Goal: Navigation & Orientation: Find specific page/section

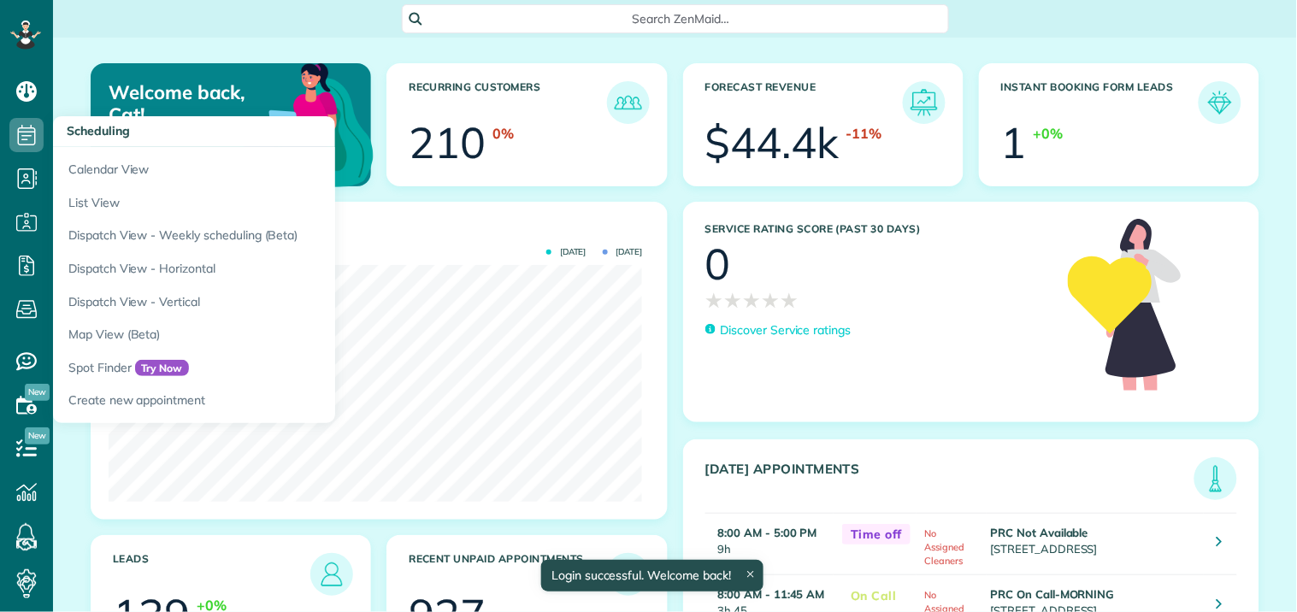
scroll to position [237, 533]
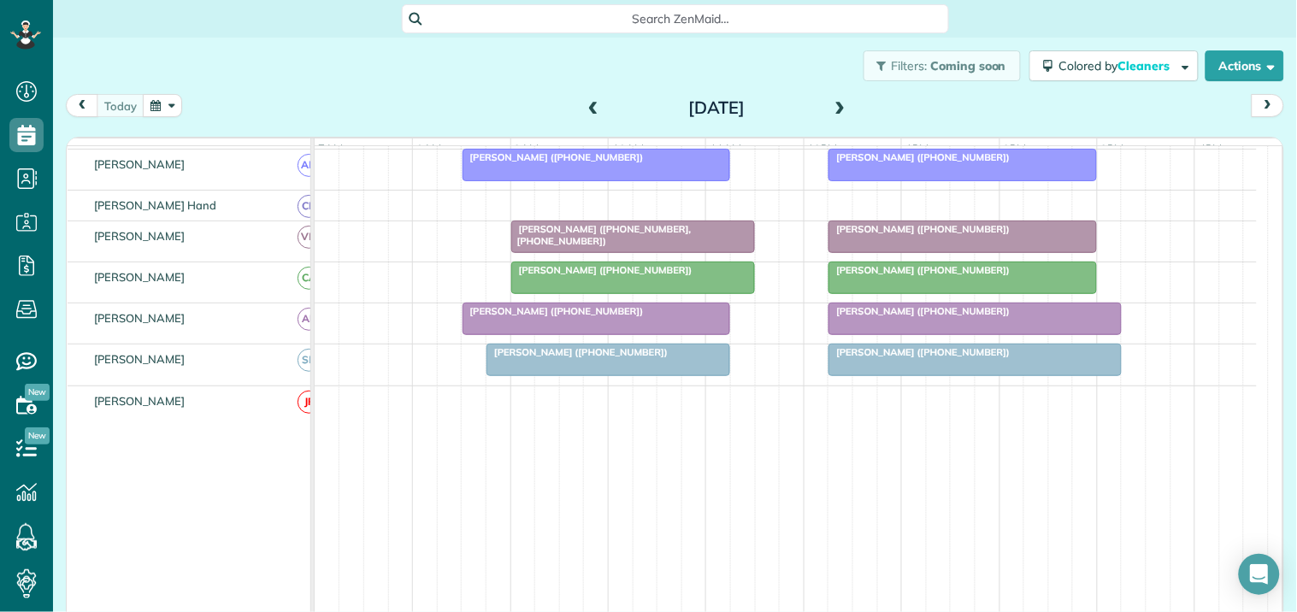
scroll to position [569, 0]
click at [832, 107] on span at bounding box center [840, 108] width 19 height 15
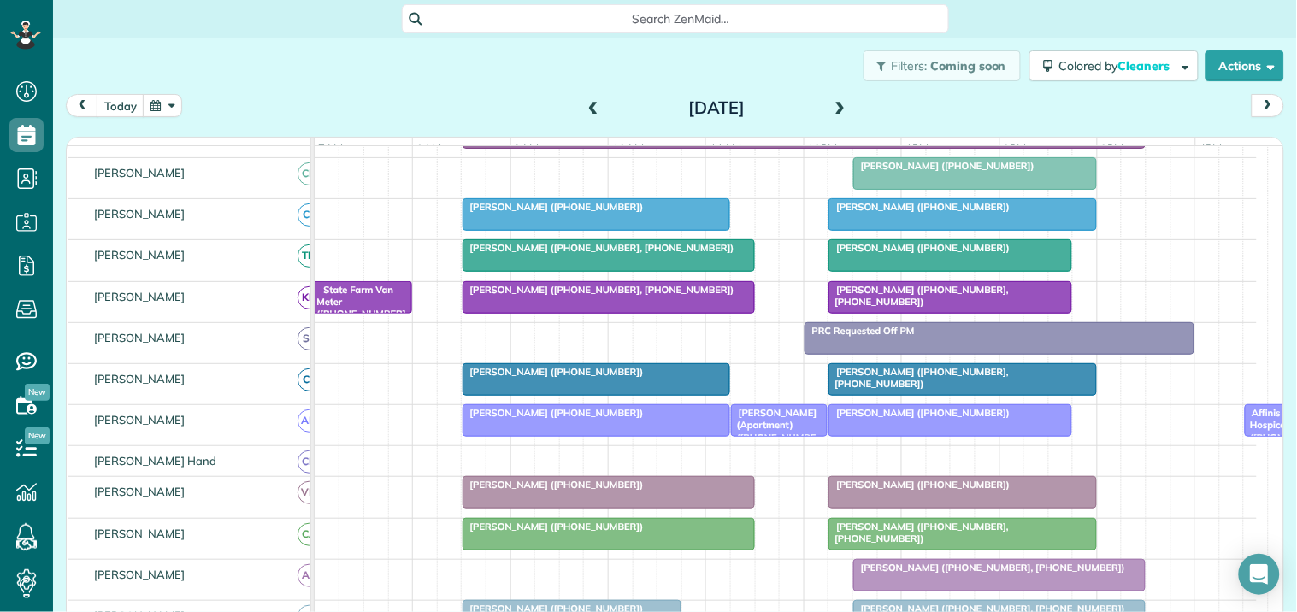
scroll to position [17, 0]
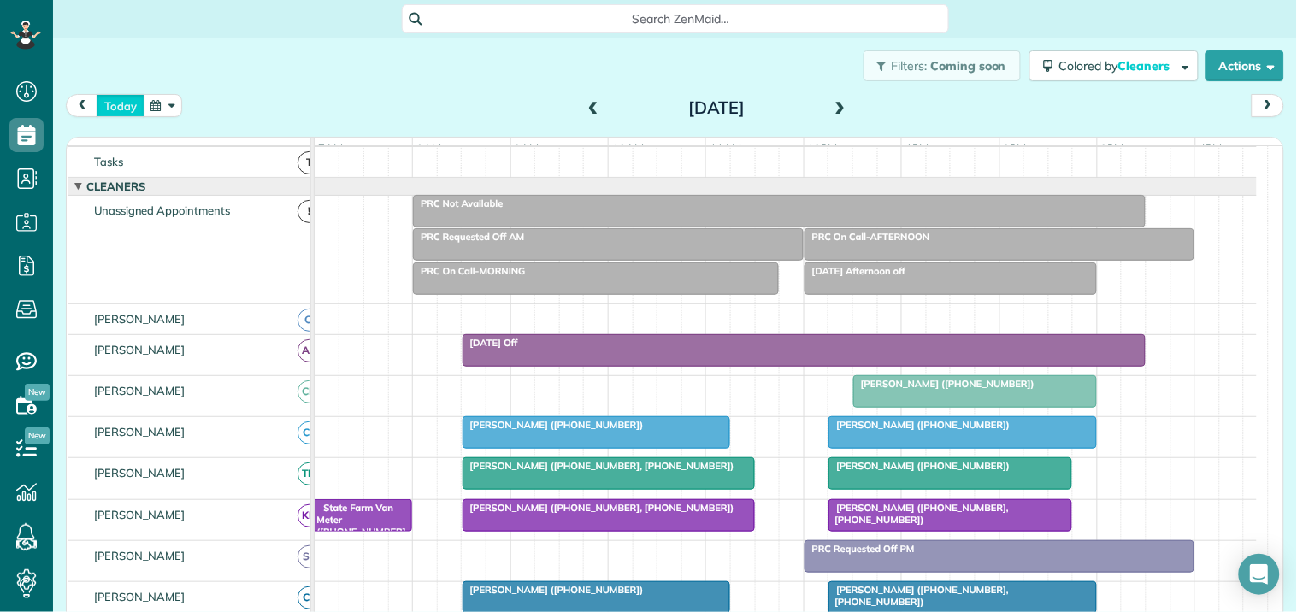
click at [128, 94] on button "today" at bounding box center [121, 105] width 48 height 23
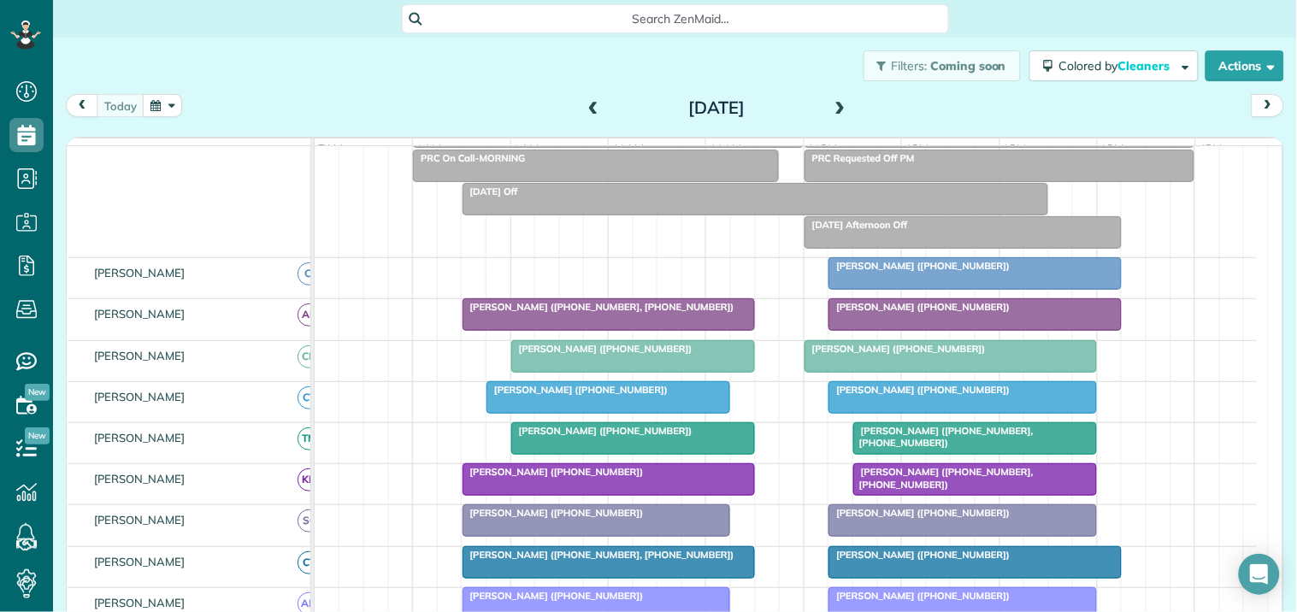
scroll to position [112, 0]
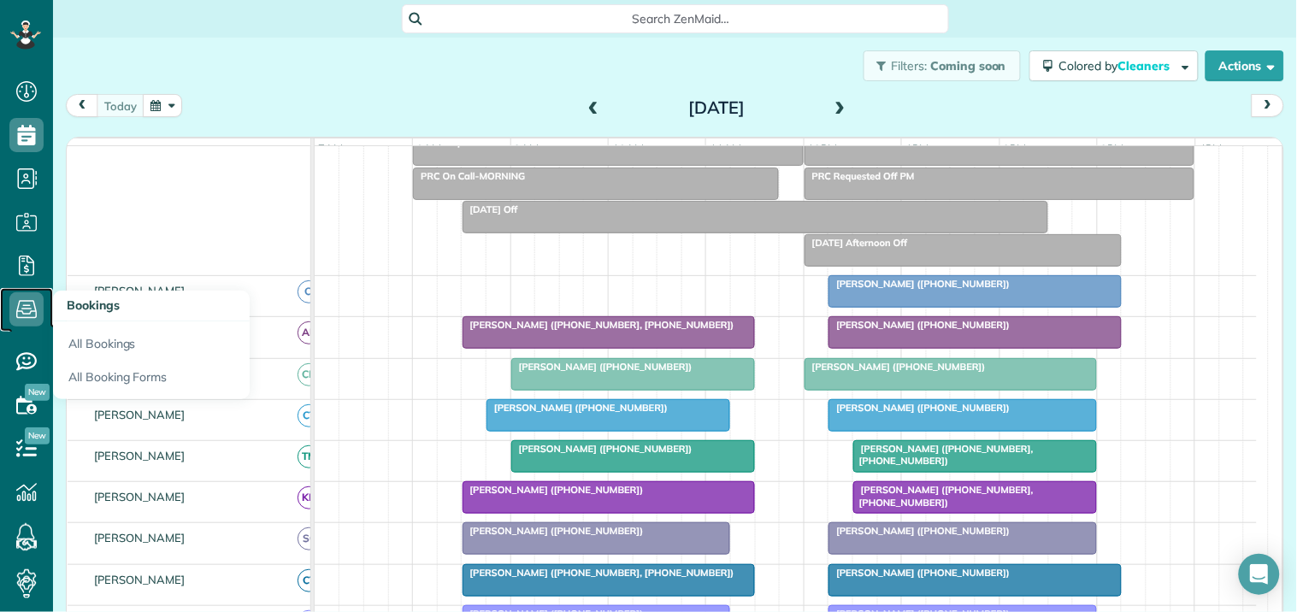
click at [20, 297] on icon at bounding box center [26, 309] width 34 height 34
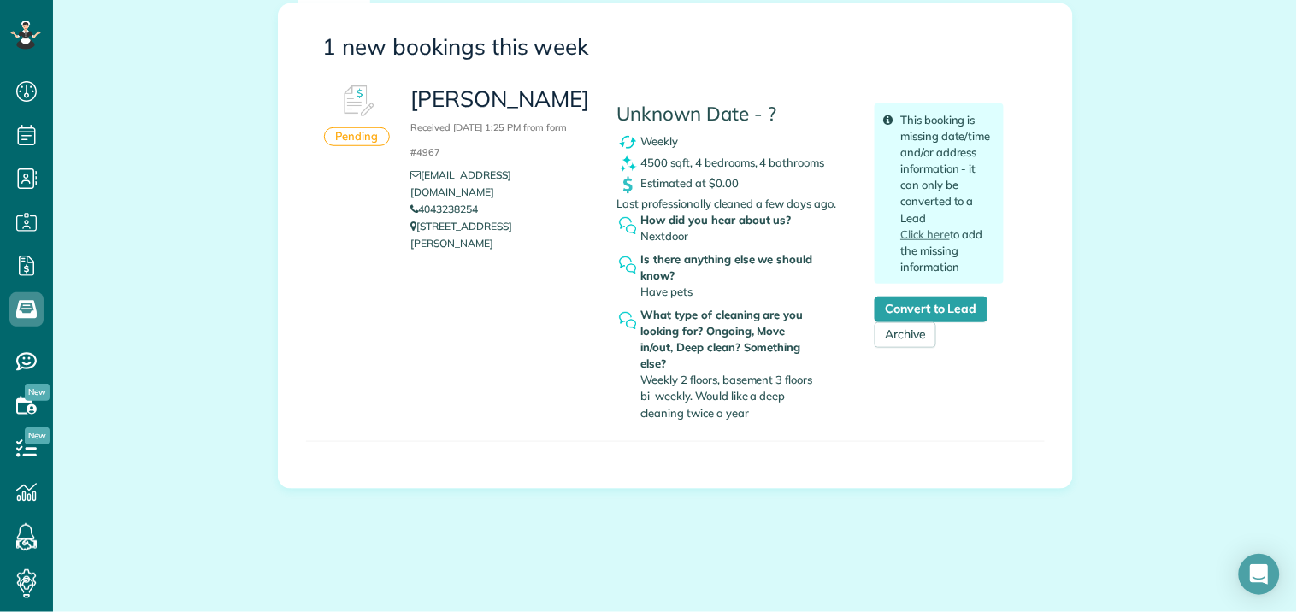
scroll to position [251, 0]
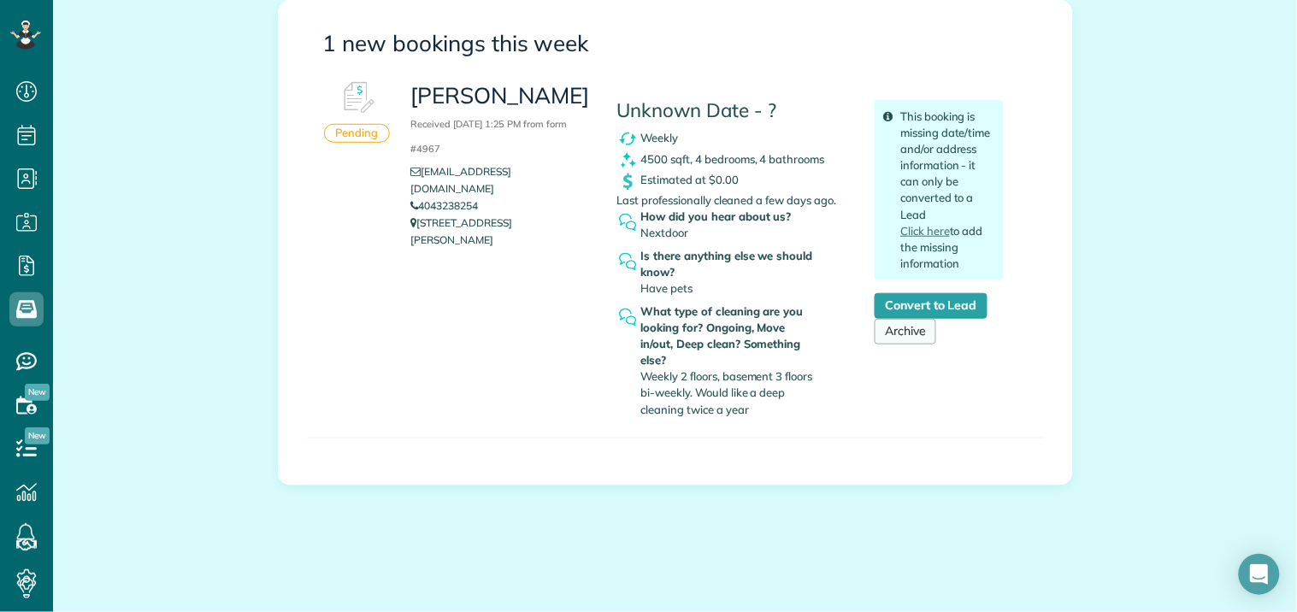
click at [902, 332] on link "Archive" at bounding box center [905, 332] width 62 height 26
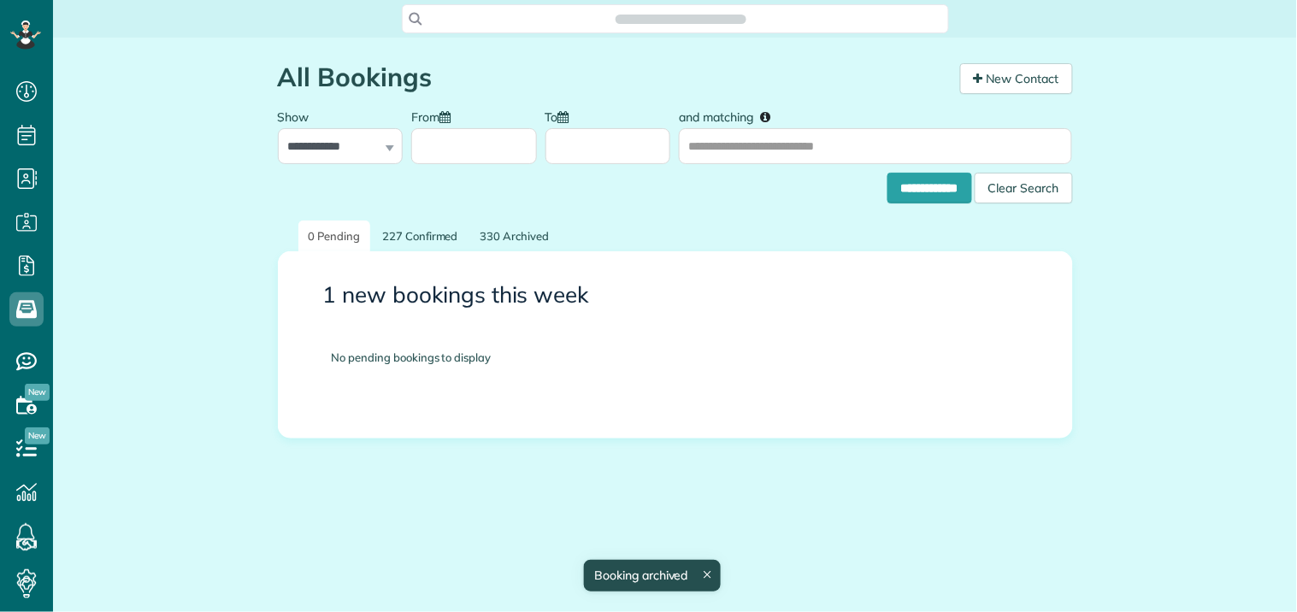
scroll to position [7, 7]
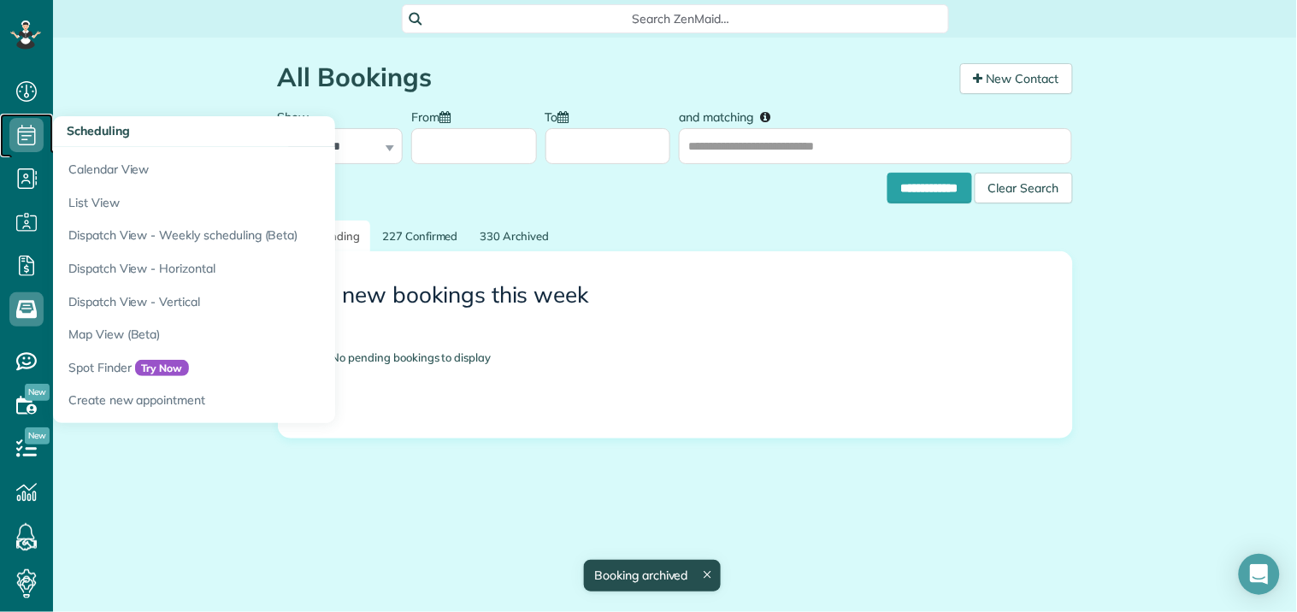
click at [34, 121] on icon at bounding box center [26, 135] width 34 height 34
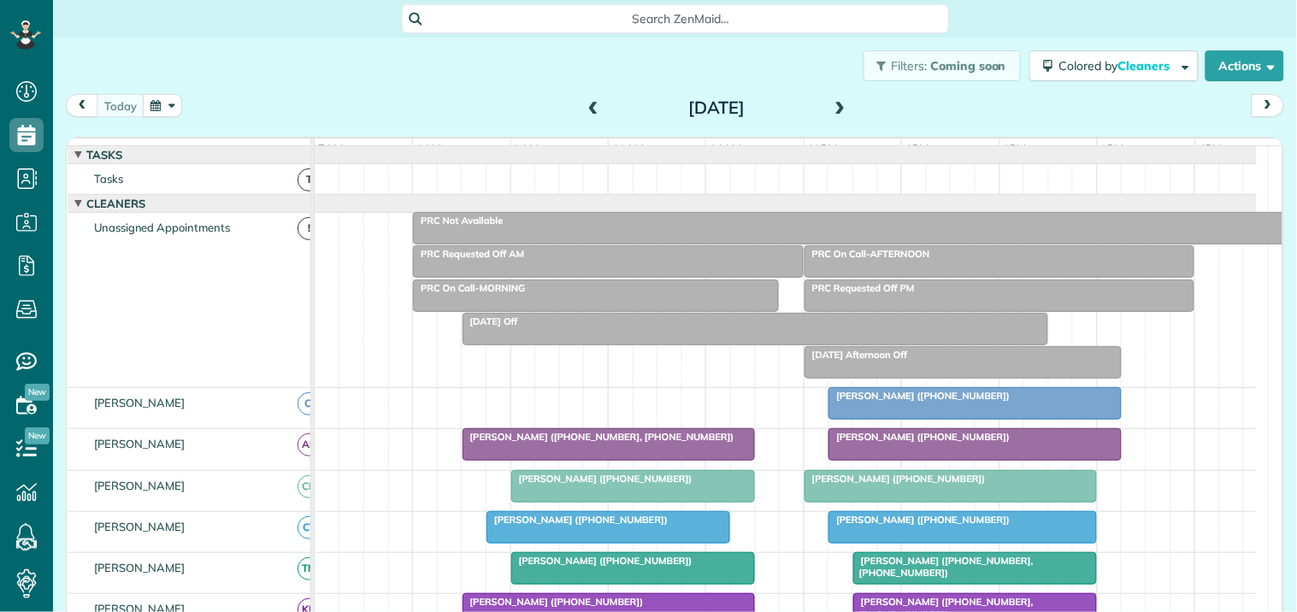
scroll to position [7, 7]
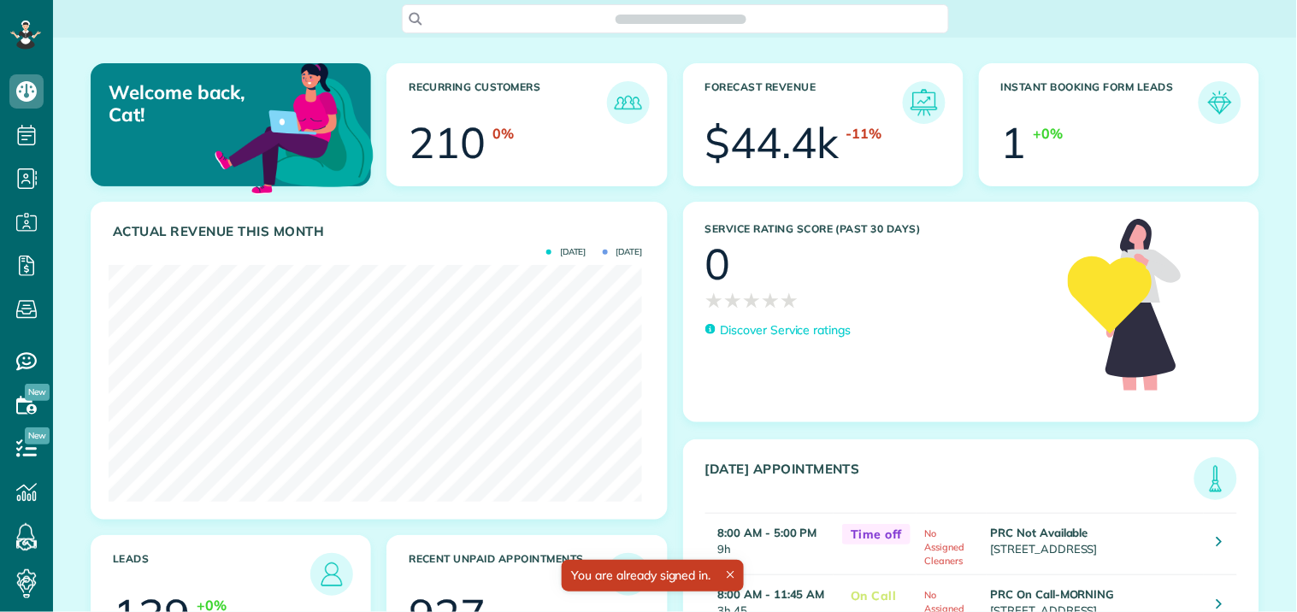
scroll to position [237, 533]
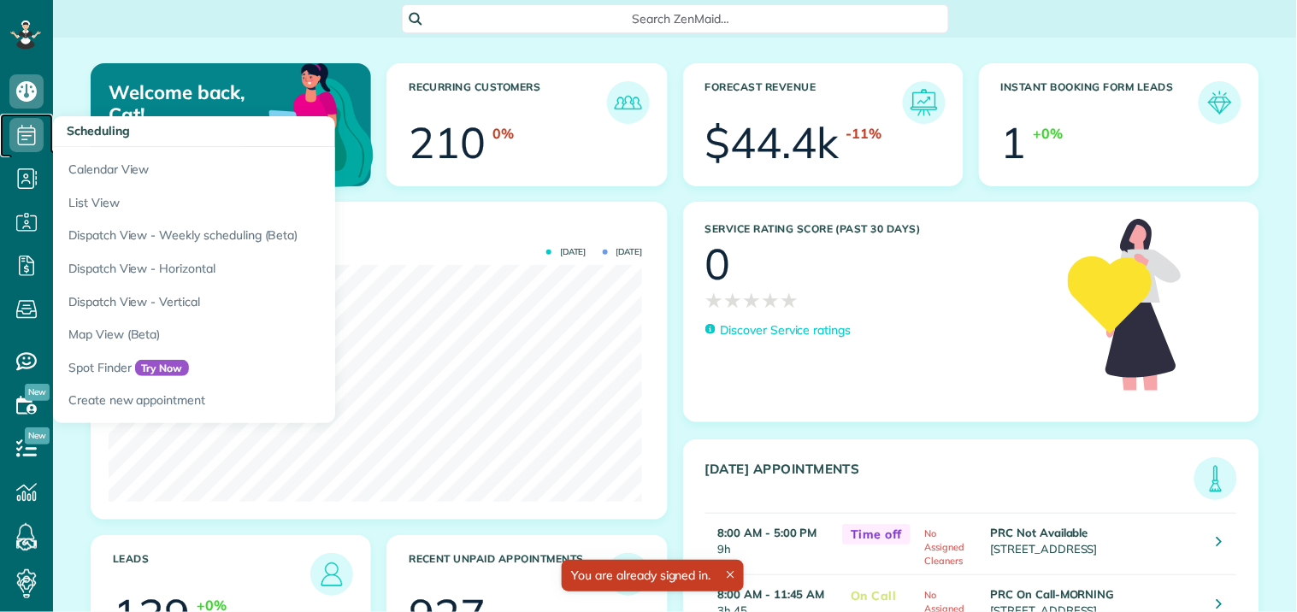
click at [28, 128] on use at bounding box center [27, 135] width 18 height 21
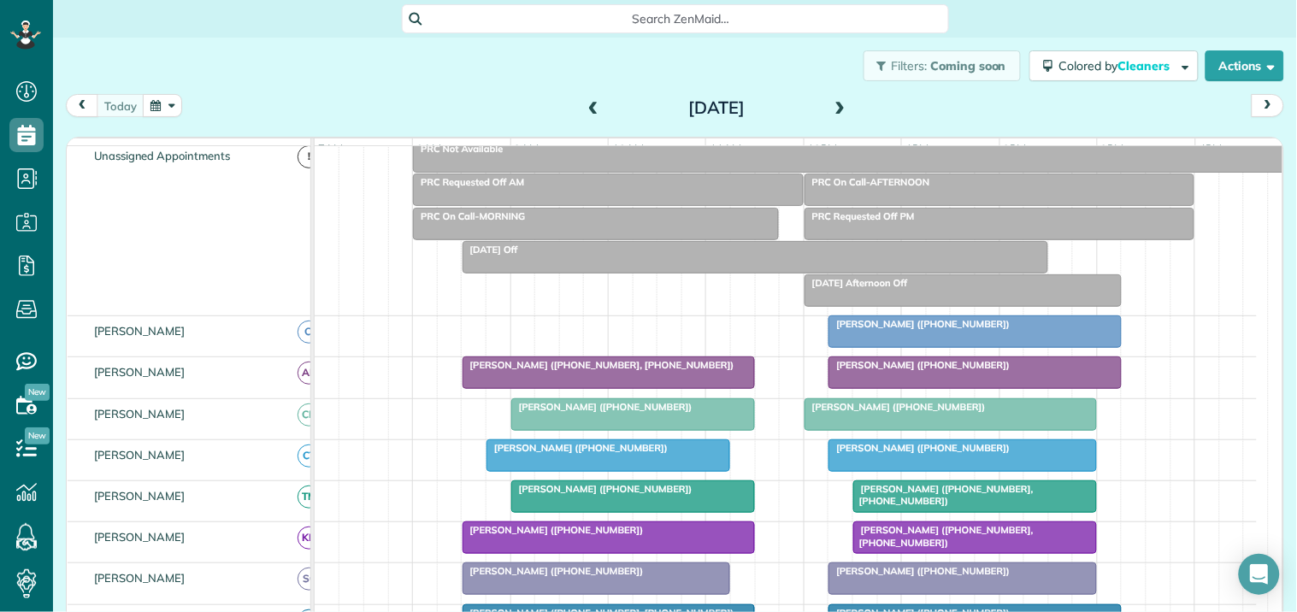
scroll to position [190, 0]
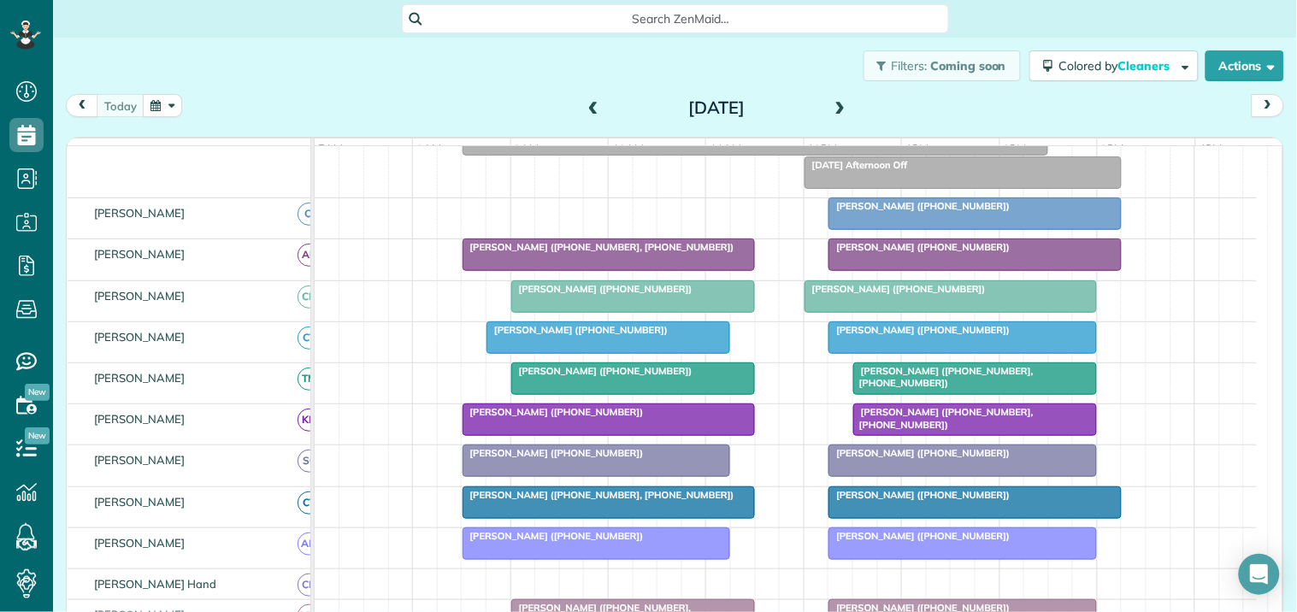
click at [838, 103] on span at bounding box center [840, 108] width 19 height 15
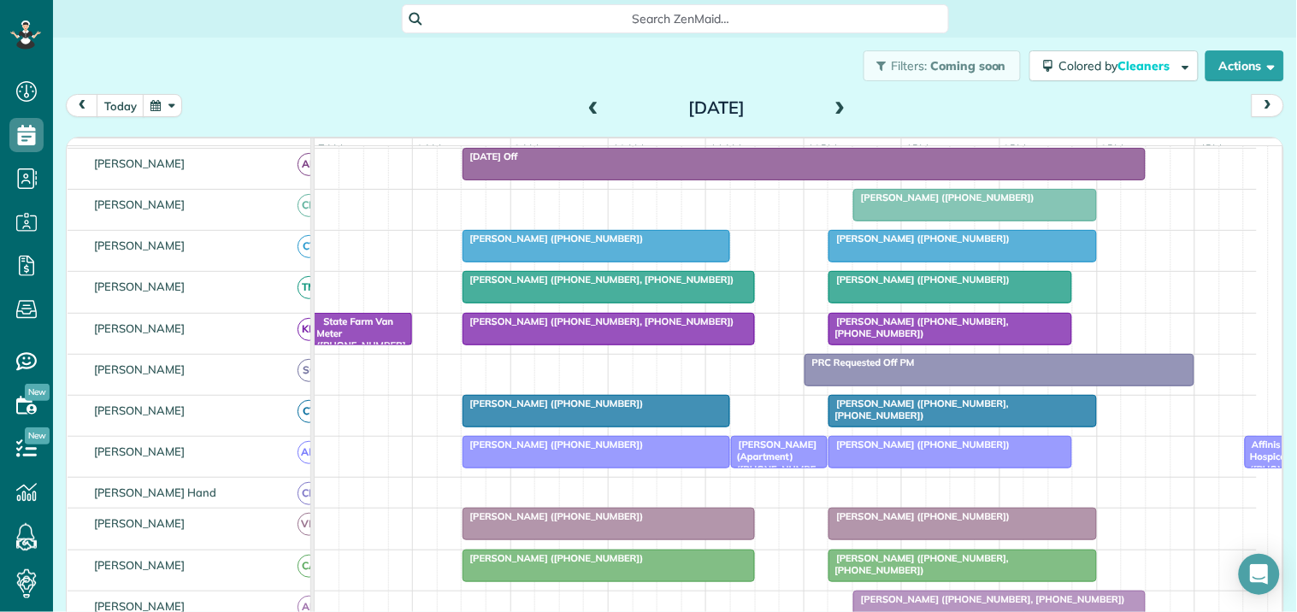
scroll to position [140, 0]
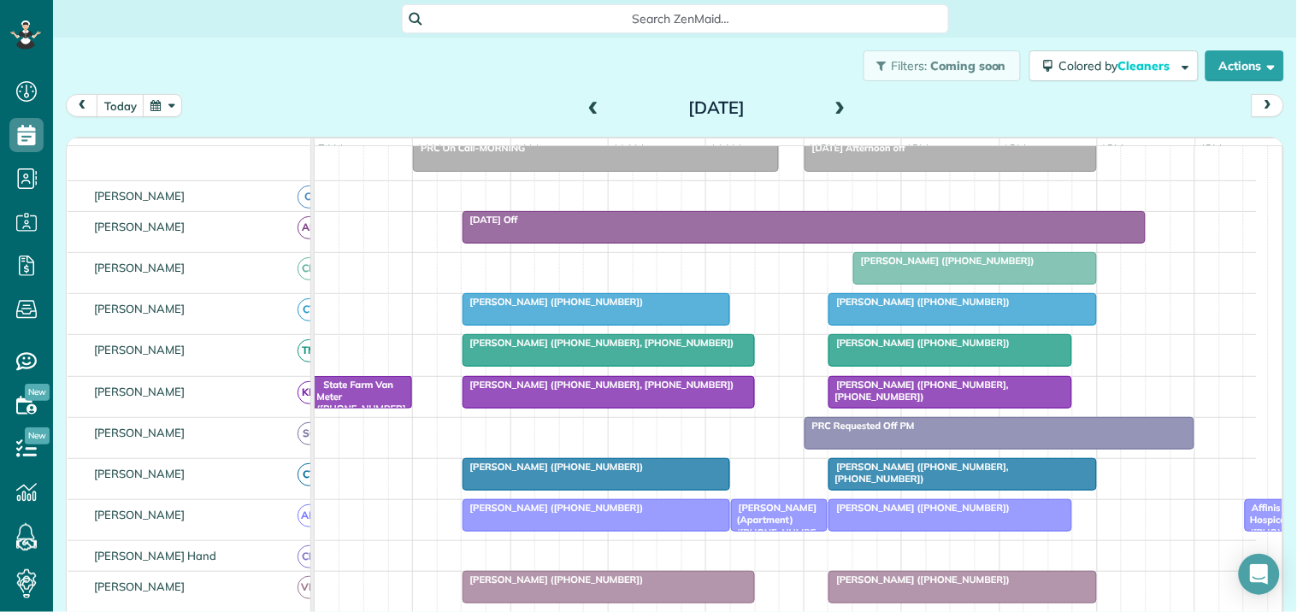
click at [831, 101] on span at bounding box center [840, 108] width 19 height 15
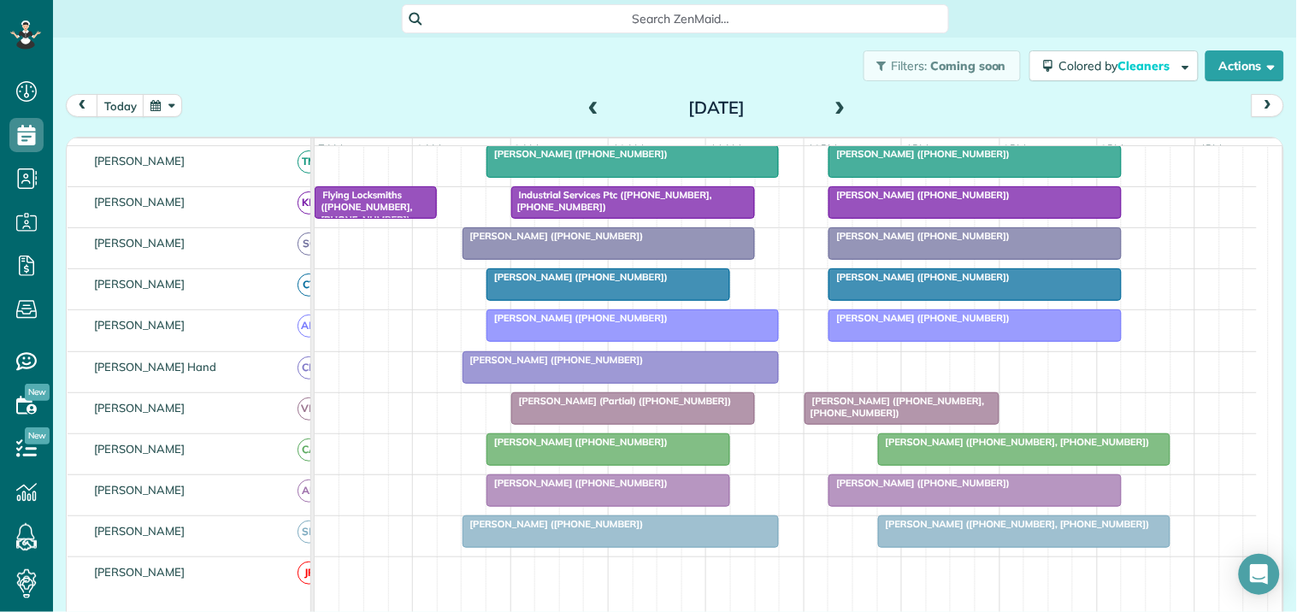
scroll to position [0, 0]
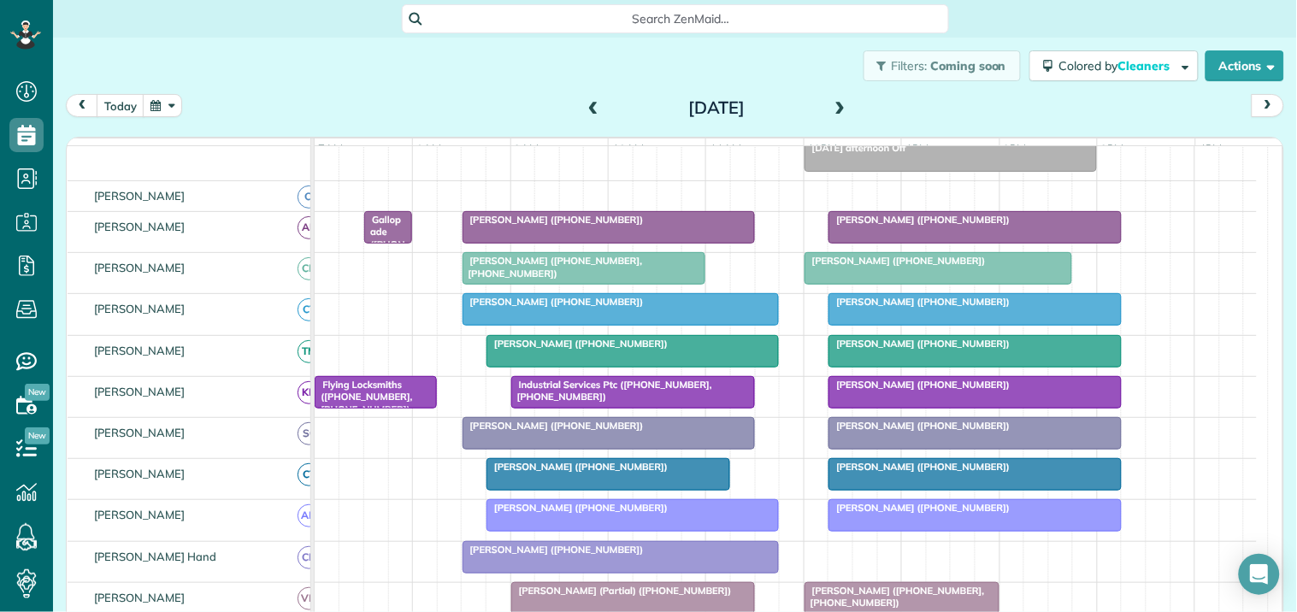
click at [834, 107] on span at bounding box center [840, 108] width 19 height 15
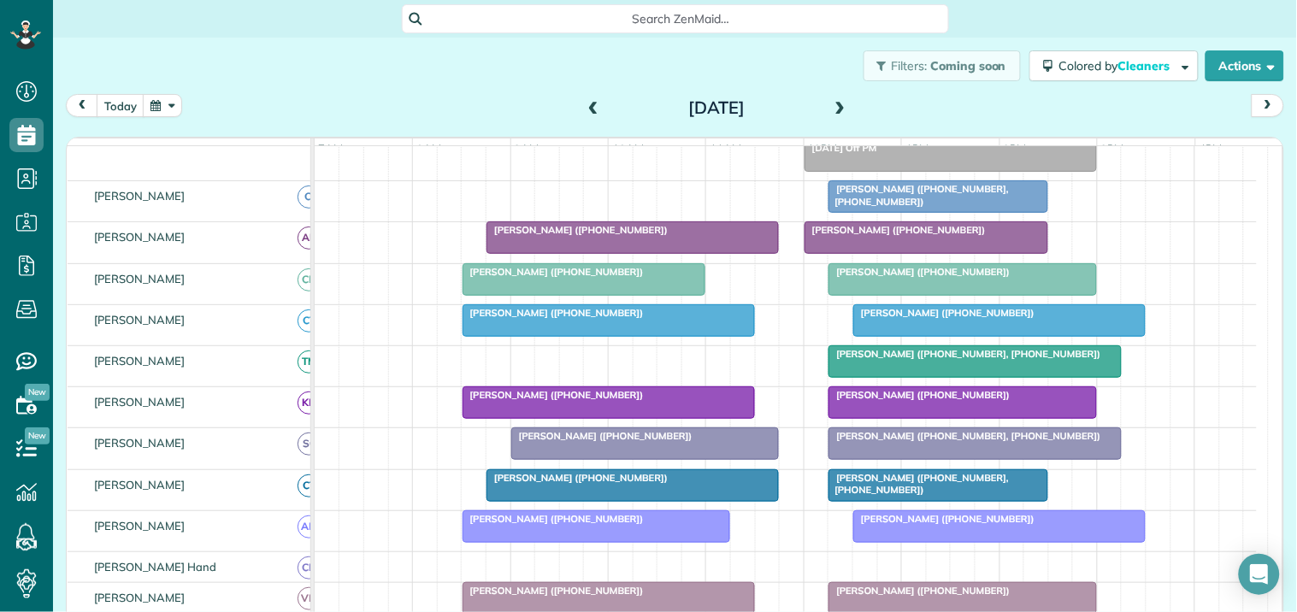
click at [831, 107] on span at bounding box center [840, 108] width 19 height 15
